Goal: Task Accomplishment & Management: Manage account settings

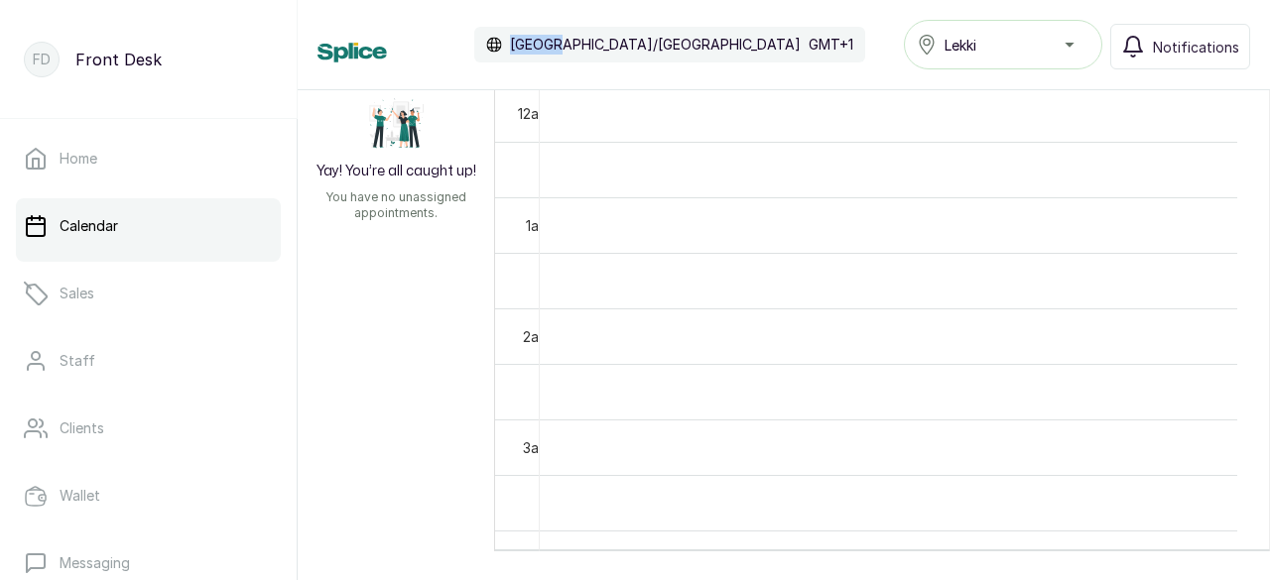
click at [1263, 74] on div "Calendar [GEOGRAPHIC_DATA]/[GEOGRAPHIC_DATA] GMT+1 Lekki Notifications" at bounding box center [784, 45] width 972 height 90
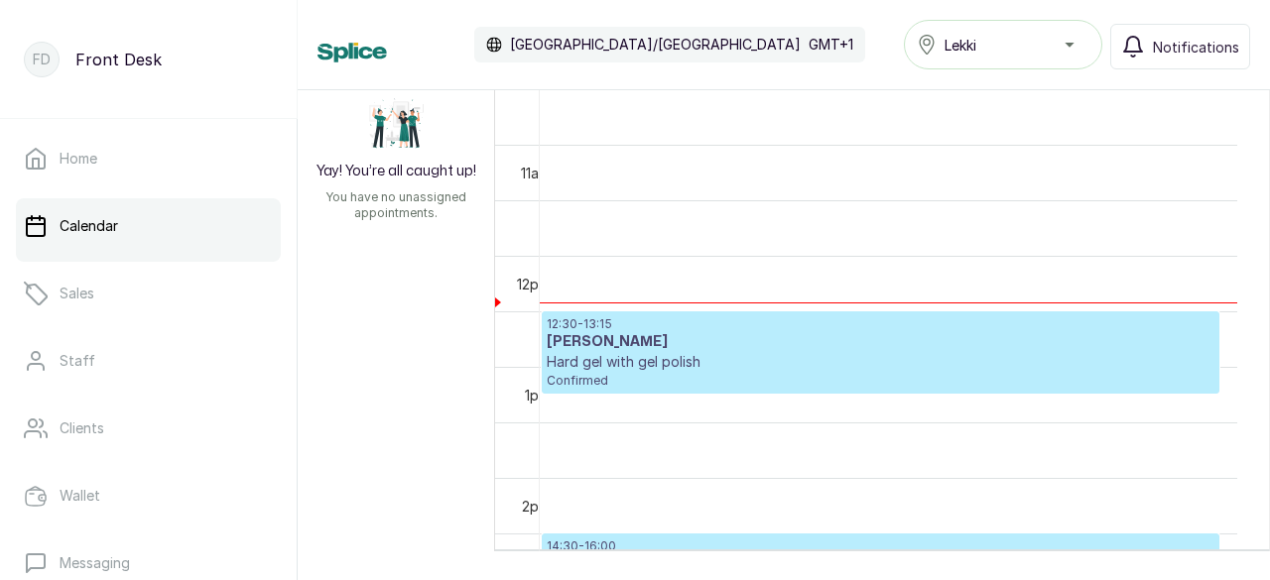
scroll to position [1190, 0]
